Goal: Task Accomplishment & Management: Complete application form

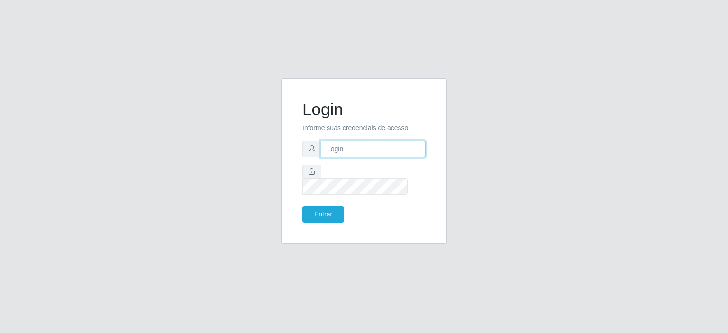
click at [375, 156] on input "text" at bounding box center [373, 149] width 105 height 17
type input "[EMAIL_ADDRESS][DOMAIN_NAME]"
click at [332, 210] on button "Entrar" at bounding box center [323, 214] width 42 height 17
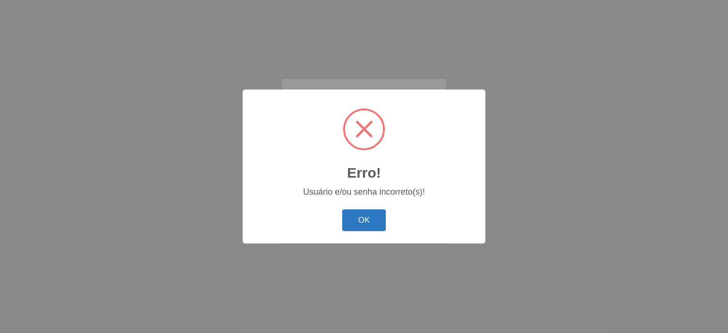
click at [365, 214] on button "OK" at bounding box center [364, 221] width 44 height 22
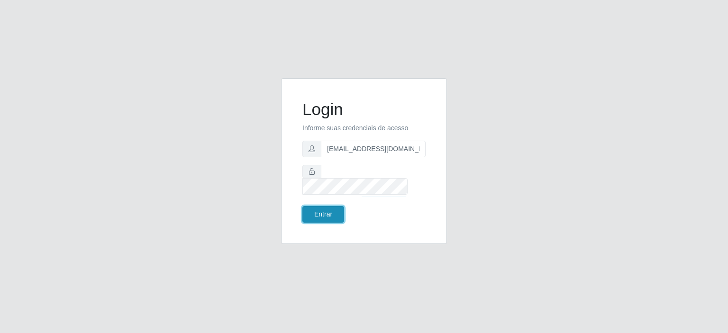
click at [330, 206] on button "Entrar" at bounding box center [323, 214] width 42 height 17
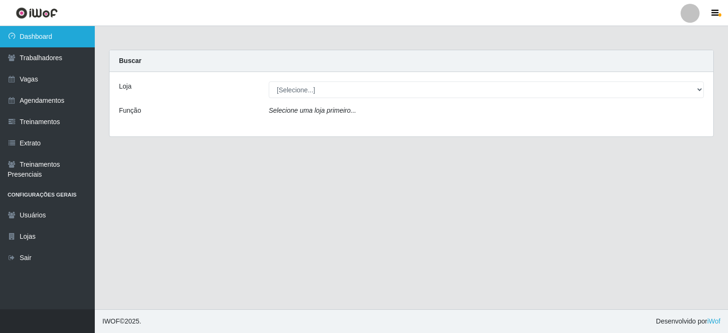
click at [46, 30] on link "Dashboard" at bounding box center [47, 36] width 95 height 21
click at [36, 38] on link "Dashboard" at bounding box center [47, 36] width 95 height 21
click at [32, 37] on link "Dashboard" at bounding box center [47, 36] width 95 height 21
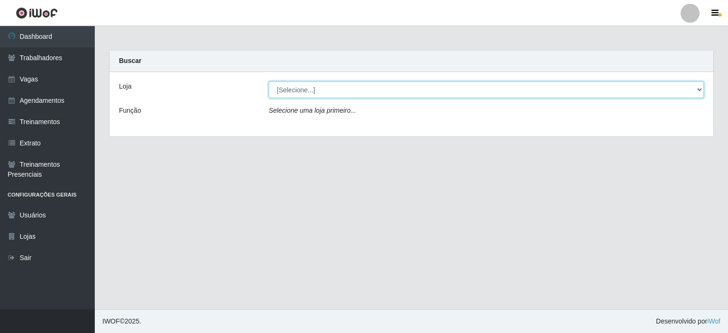
click at [300, 89] on select "[Selecione...] Corte Fácil - Unidade Planalto" at bounding box center [486, 90] width 435 height 17
click at [269, 82] on select "[Selecione...] Corte Fácil - Unidade Planalto" at bounding box center [486, 90] width 435 height 17
click at [306, 97] on select "[Selecione...] Corte Fácil - Unidade Planalto" at bounding box center [486, 90] width 435 height 17
select select "202"
click at [269, 82] on select "[Selecione...] Corte Fácil - Unidade Planalto" at bounding box center [486, 90] width 435 height 17
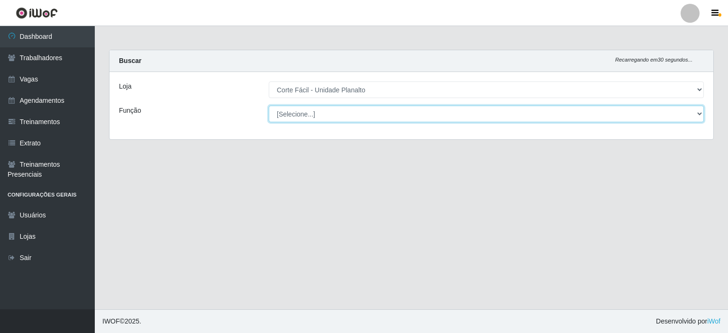
click at [310, 111] on select "[Selecione...] ASG ASG + ASG ++ Auxiliar de Estacionamento Auxiliar de Estacion…" at bounding box center [486, 114] width 435 height 17
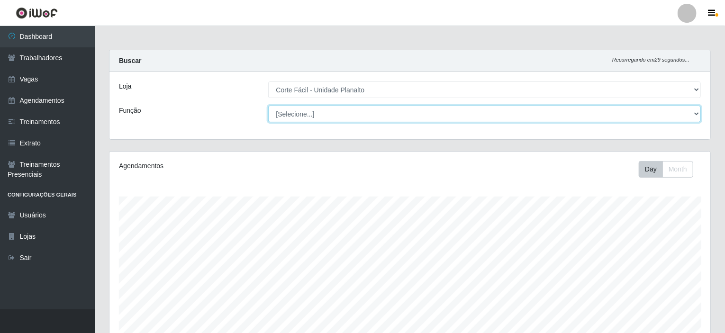
scroll to position [197, 601]
select select "72"
click at [268, 106] on select "[Selecione...] ASG ASG + ASG ++ Auxiliar de Estacionamento Auxiliar de Estacion…" at bounding box center [484, 114] width 433 height 17
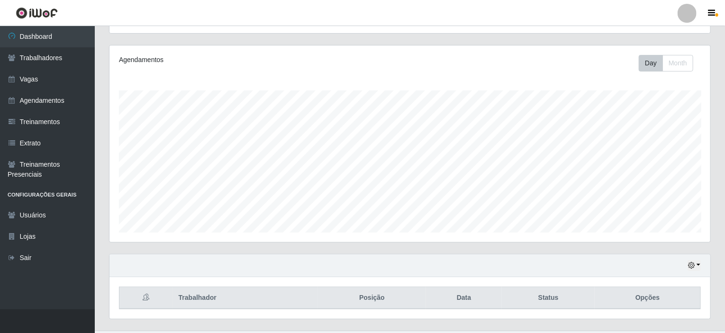
scroll to position [126, 0]
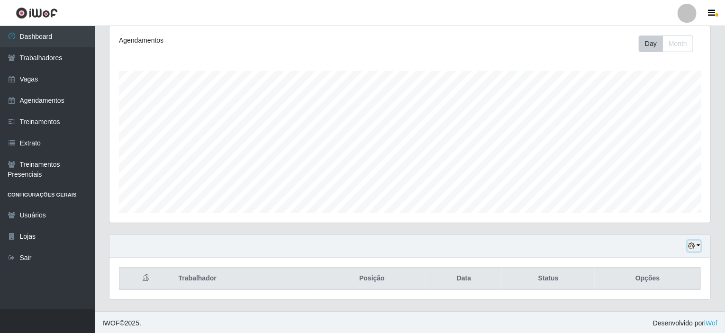
click at [691, 245] on icon "button" at bounding box center [691, 246] width 7 height 7
click at [471, 279] on th "Data" at bounding box center [464, 279] width 76 height 22
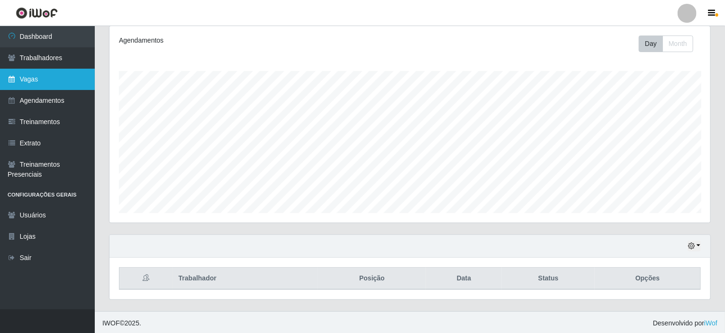
click at [33, 79] on link "Vagas" at bounding box center [47, 79] width 95 height 21
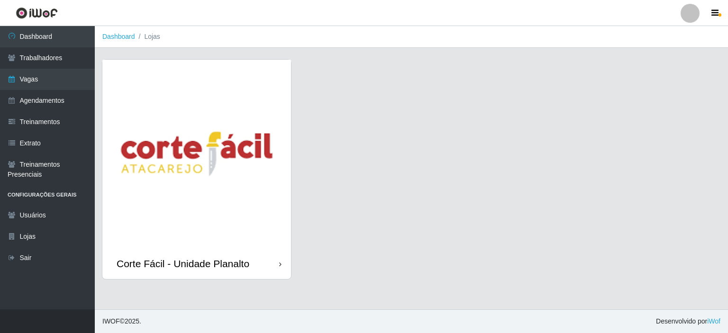
click at [245, 119] on img at bounding box center [196, 154] width 189 height 189
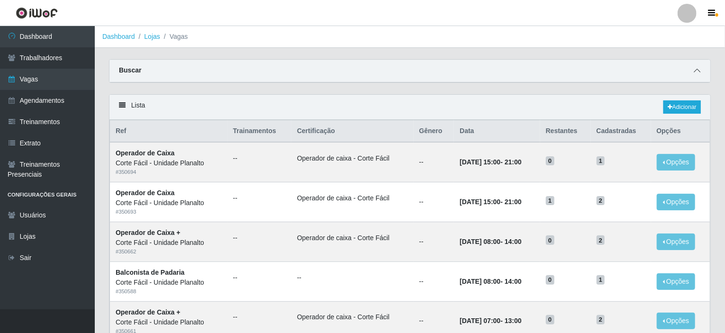
click at [696, 68] on icon at bounding box center [697, 70] width 7 height 7
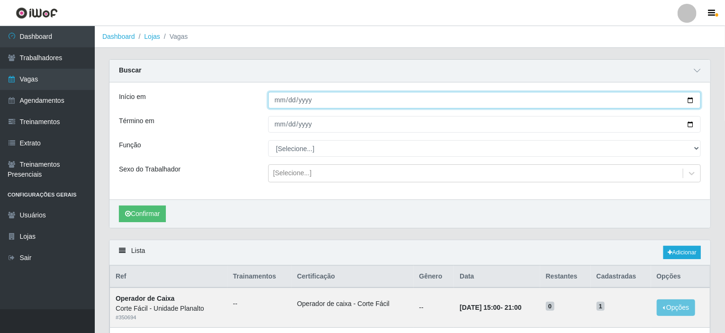
click at [280, 101] on input "Início em" at bounding box center [484, 100] width 433 height 17
click at [693, 99] on input "Início em" at bounding box center [484, 100] width 433 height 17
type input "[DATE]"
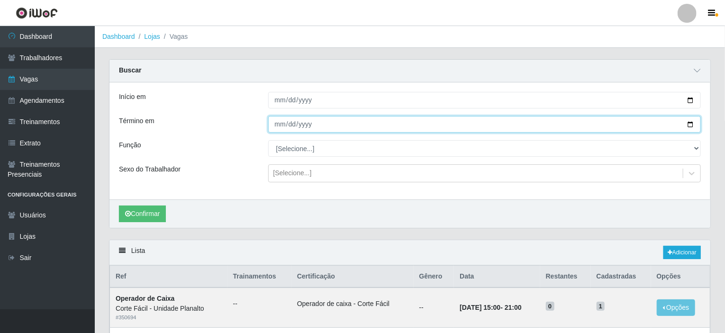
click at [312, 130] on input "Término em" at bounding box center [484, 124] width 433 height 17
click at [444, 121] on input "Término em" at bounding box center [484, 124] width 433 height 17
click at [693, 123] on input "Término em" at bounding box center [484, 124] width 433 height 17
type input "[DATE]"
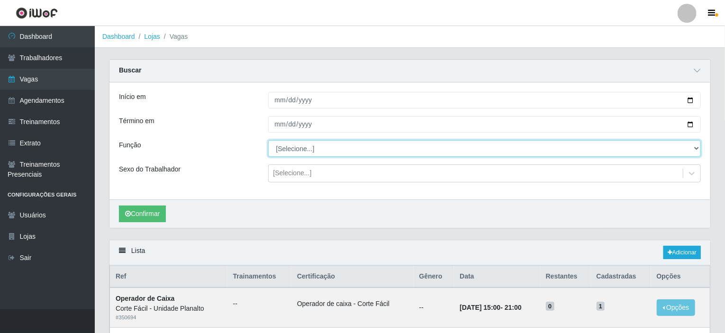
click at [317, 150] on select "[Selecione...] ASG ASG + ASG ++ Auxiliar de Estacionamento Auxiliar de Estacion…" at bounding box center [484, 148] width 433 height 17
click at [268, 140] on select "[Selecione...] ASG ASG + ASG ++ Auxiliar de Estacionamento Auxiliar de Estacion…" at bounding box center [484, 148] width 433 height 17
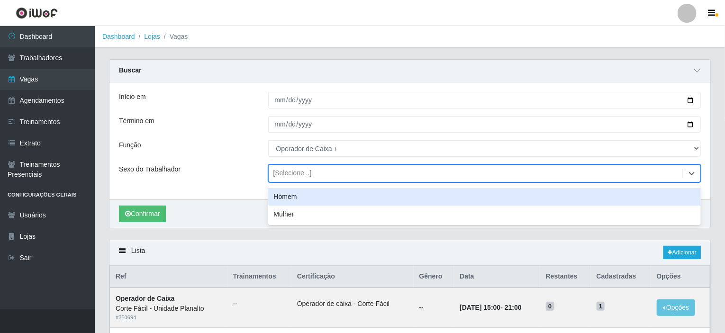
click at [294, 172] on div "[Selecione...]" at bounding box center [293, 174] width 38 height 10
click at [206, 162] on div "Início em [DATE] Término em [DATE] Função [Selecione...] ASG ASG + ASG ++ Auxil…" at bounding box center [410, 140] width 601 height 117
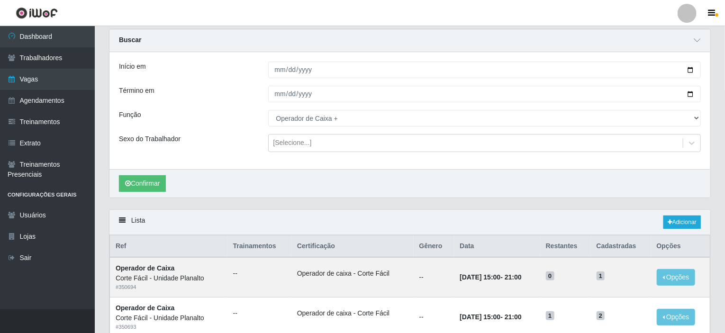
scroll to position [47, 0]
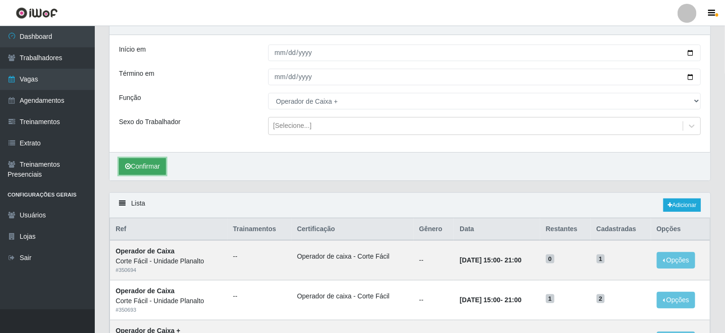
click at [142, 166] on button "Confirmar" at bounding box center [142, 166] width 47 height 17
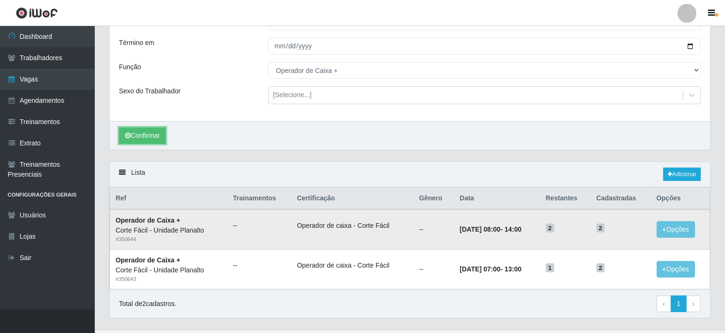
scroll to position [97, 0]
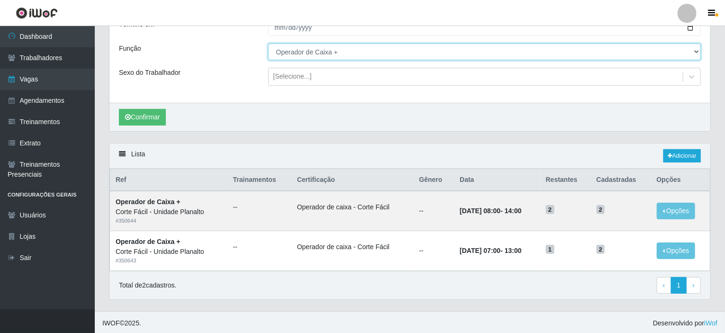
click at [366, 52] on select "[Selecione...] ASG ASG + ASG ++ Auxiliar de Estacionamento Auxiliar de Estacion…" at bounding box center [484, 52] width 433 height 17
click at [268, 44] on select "[Selecione...] ASG ASG + ASG ++ Auxiliar de Estacionamento Auxiliar de Estacion…" at bounding box center [484, 52] width 433 height 17
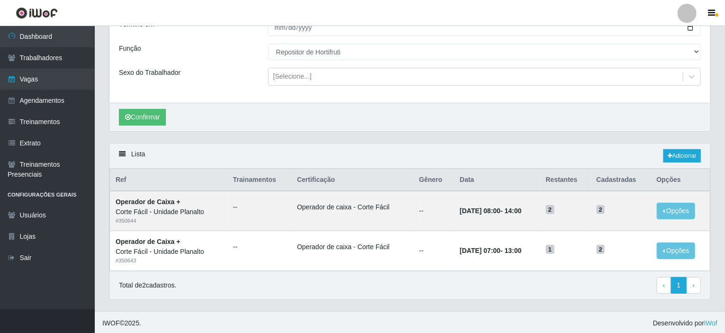
click at [170, 112] on div "Confirmar" at bounding box center [410, 117] width 601 height 28
click at [151, 116] on button "Confirmar" at bounding box center [142, 117] width 47 height 17
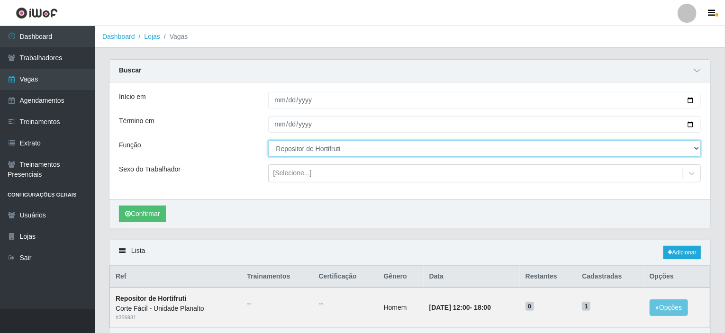
click at [353, 147] on select "[Selecione...] ASG ASG + ASG ++ Auxiliar de Estacionamento Auxiliar de Estacion…" at bounding box center [484, 148] width 433 height 17
select select "123"
click at [268, 140] on select "[Selecione...] ASG ASG + ASG ++ Auxiliar de Estacionamento Auxiliar de Estacion…" at bounding box center [484, 148] width 433 height 17
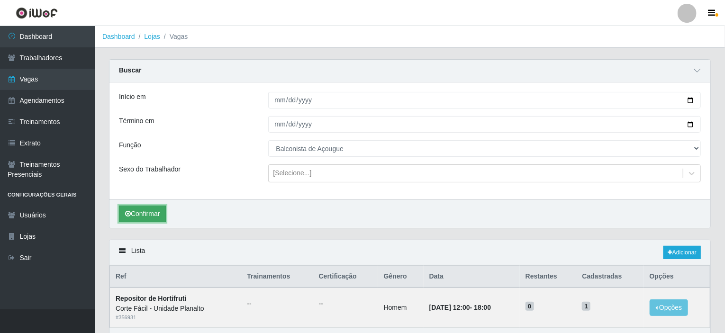
click at [156, 217] on button "Confirmar" at bounding box center [142, 214] width 47 height 17
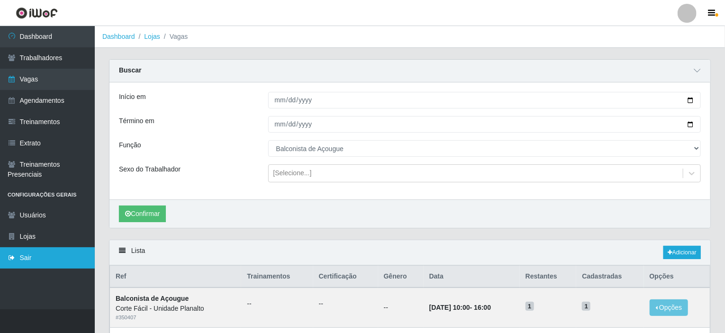
click at [36, 252] on link "Sair" at bounding box center [47, 257] width 95 height 21
